Goal: Task Accomplishment & Management: Manage account settings

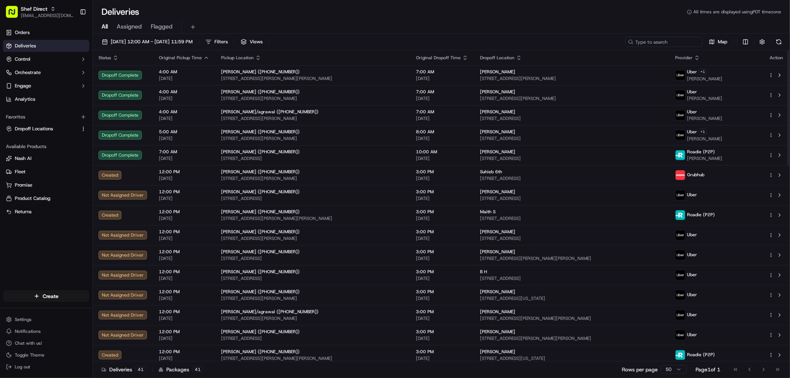
click at [679, 43] on input at bounding box center [663, 42] width 77 height 10
paste input "mzEdMgTH7YJ"
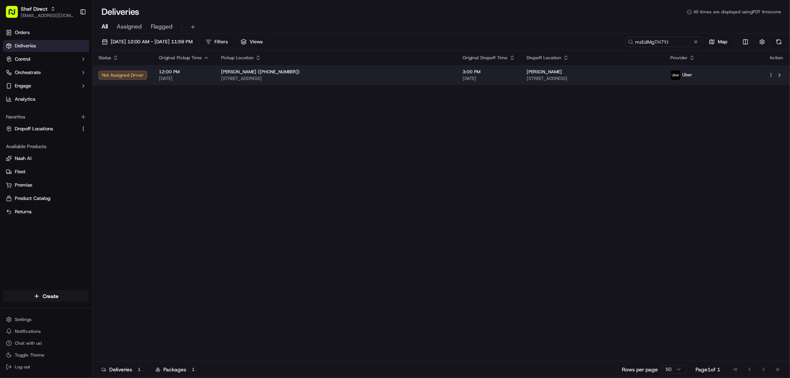
type input "mzEdMgTH7YJ"
click at [194, 71] on span "12:00 PM" at bounding box center [184, 72] width 50 height 6
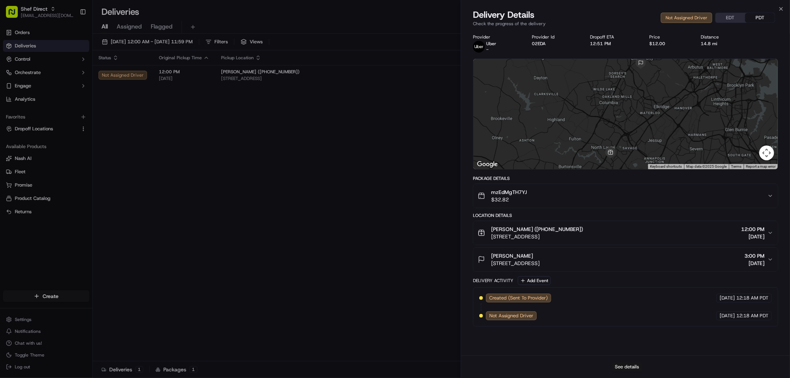
click at [627, 367] on button "See details" at bounding box center [627, 367] width 31 height 10
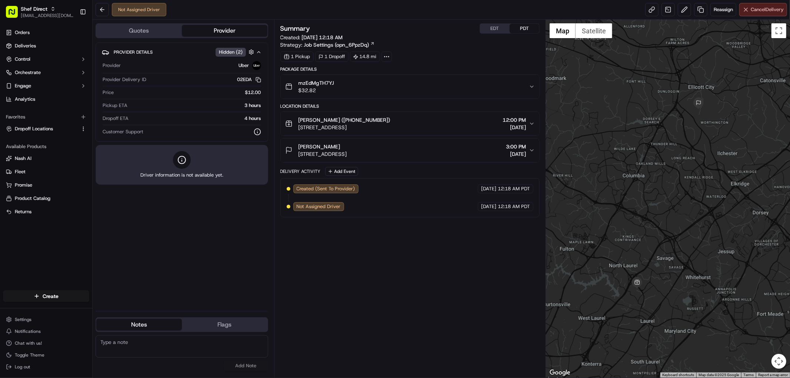
click at [761, 16] on button "Cancel Delivery" at bounding box center [763, 9] width 48 height 13
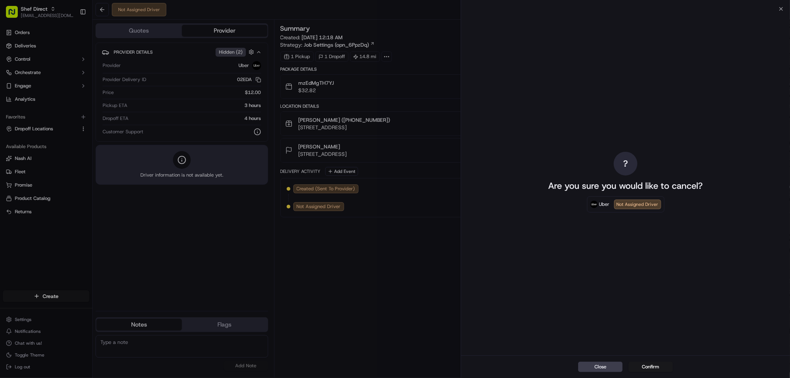
click at [652, 365] on button "Confirm" at bounding box center [650, 367] width 44 height 10
